Goal: Information Seeking & Learning: Learn about a topic

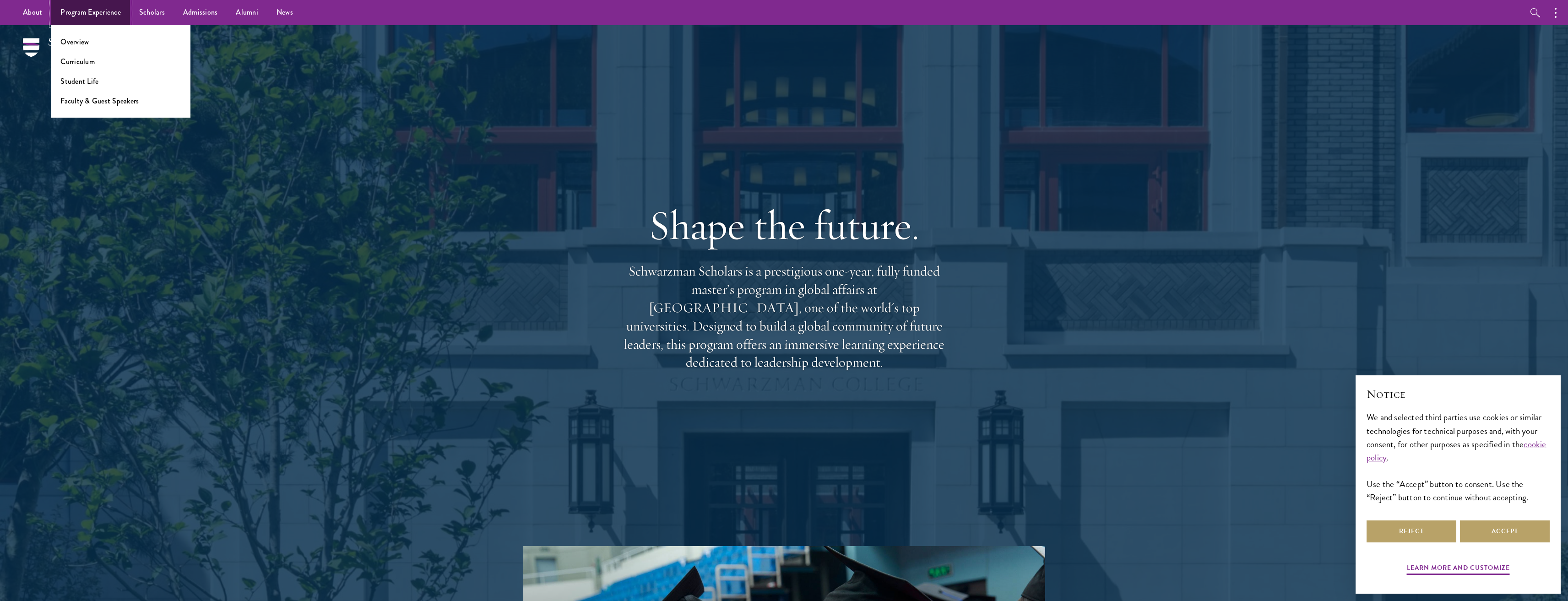
click at [115, 16] on link "Program Experience" at bounding box center [90, 12] width 79 height 25
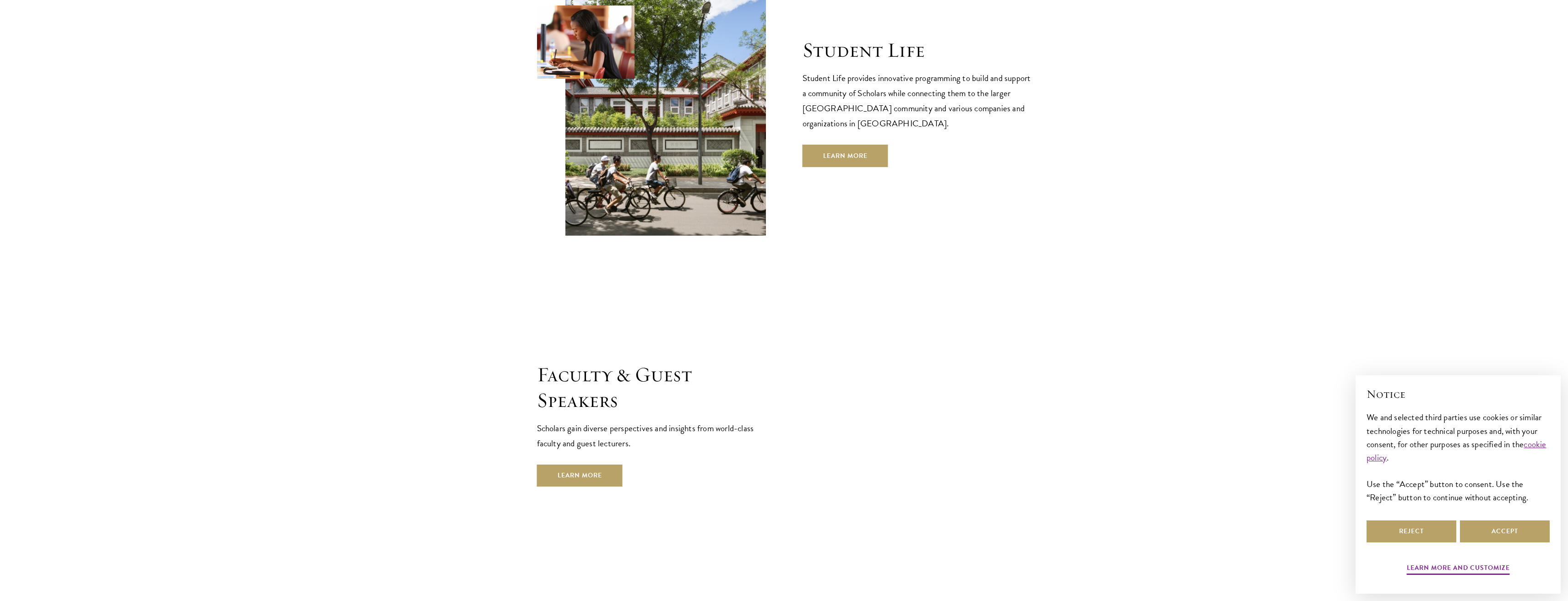
scroll to position [3297, 0]
